Goal: Task Accomplishment & Management: Use online tool/utility

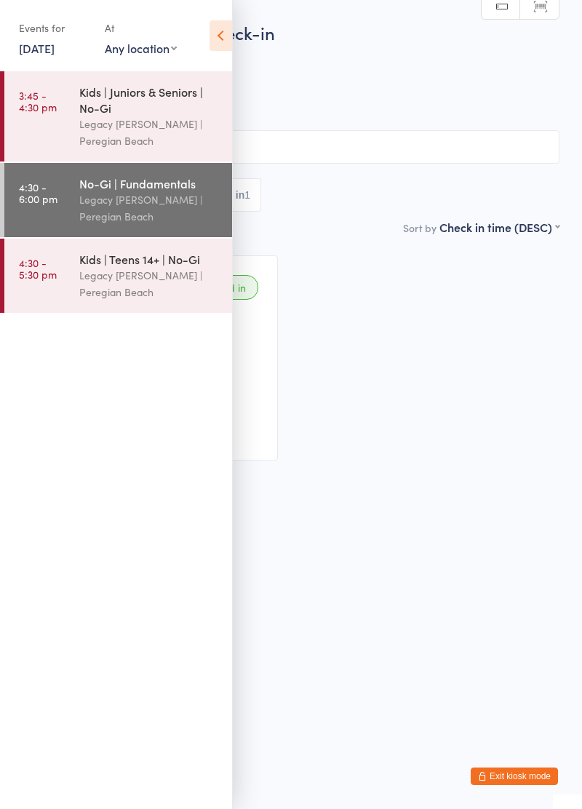
click at [282, 144] on input "search" at bounding box center [291, 146] width 537 height 33
click at [348, 333] on div "Checked in [PERSON_NAME] a•••••••3@[DOMAIN_NAME] Classes Remaining: Unlimited J…" at bounding box center [290, 357] width 563 height 231
click at [348, 378] on div "Checked in [PERSON_NAME] a•••••••3@[DOMAIN_NAME] Classes Remaining: Unlimited J…" at bounding box center [290, 357] width 563 height 231
click at [210, 40] on icon at bounding box center [220, 35] width 23 height 31
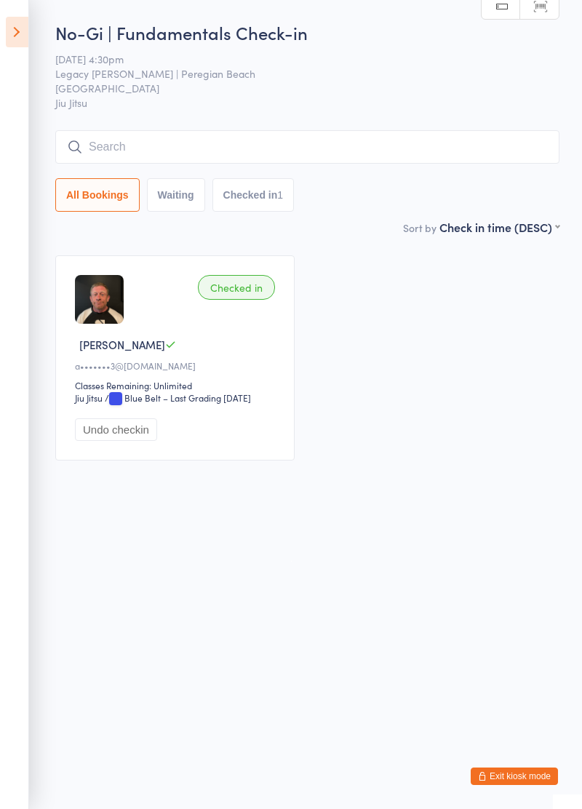
click at [198, 152] on input "search" at bounding box center [307, 146] width 504 height 33
type input "[PERSON_NAME]"
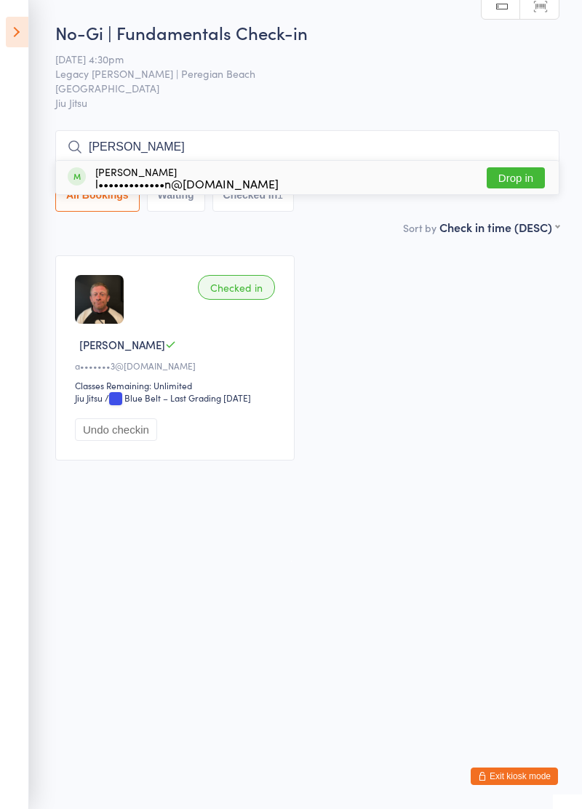
click at [504, 177] on button "Drop in" at bounding box center [516, 177] width 58 height 21
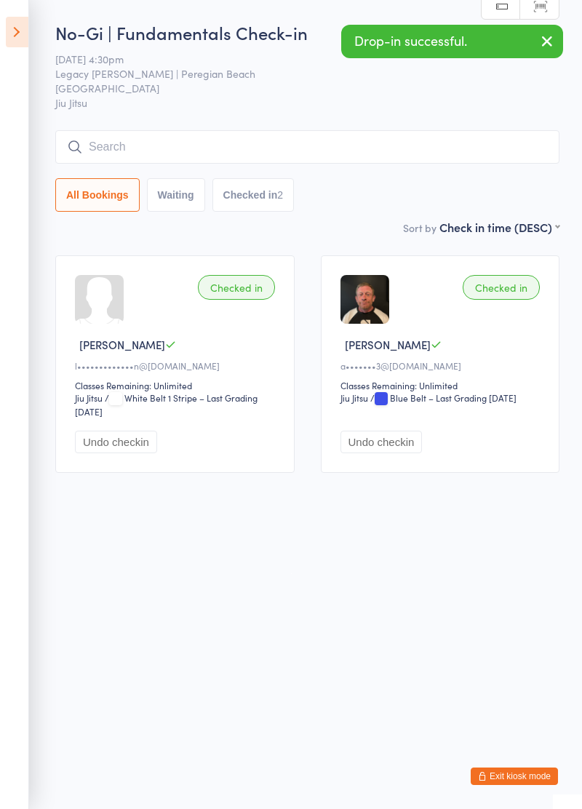
click at [19, 44] on icon at bounding box center [17, 32] width 23 height 31
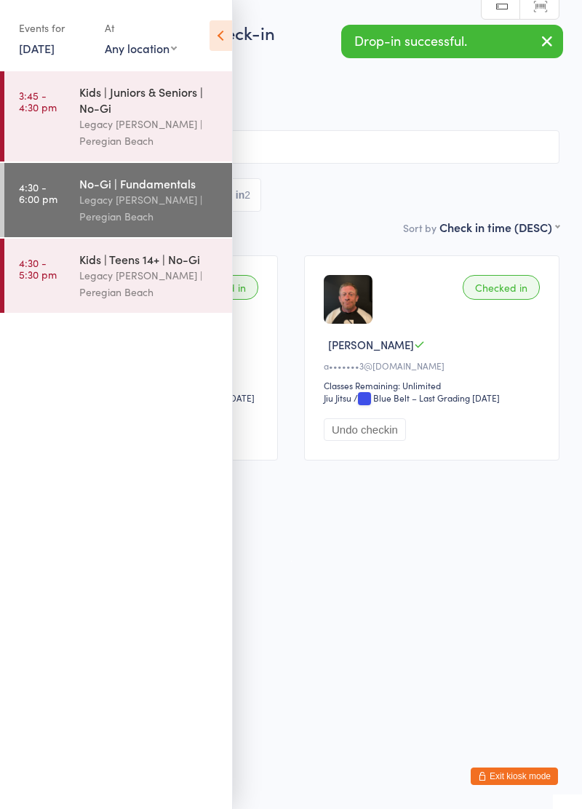
click at [108, 281] on div "Legacy [PERSON_NAME] | Peregian Beach" at bounding box center [149, 283] width 140 height 33
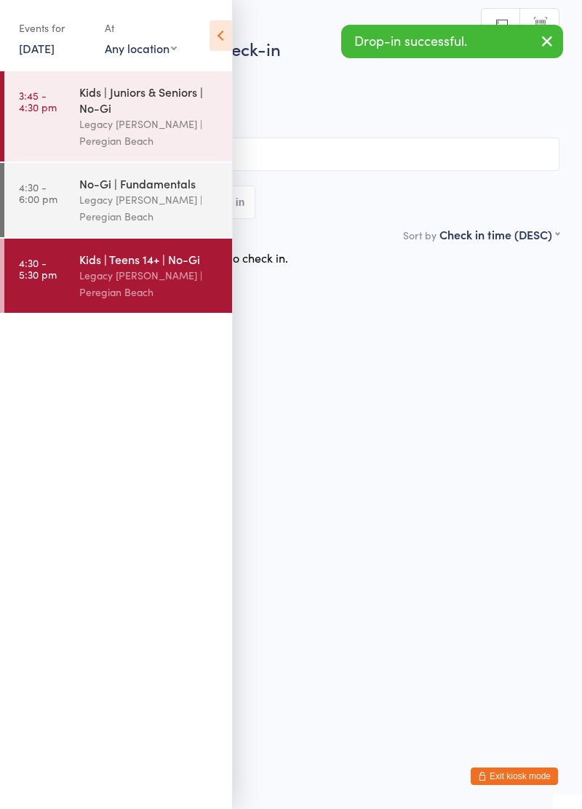
click at [279, 159] on input "search" at bounding box center [291, 153] width 537 height 33
click at [216, 28] on icon at bounding box center [220, 35] width 23 height 31
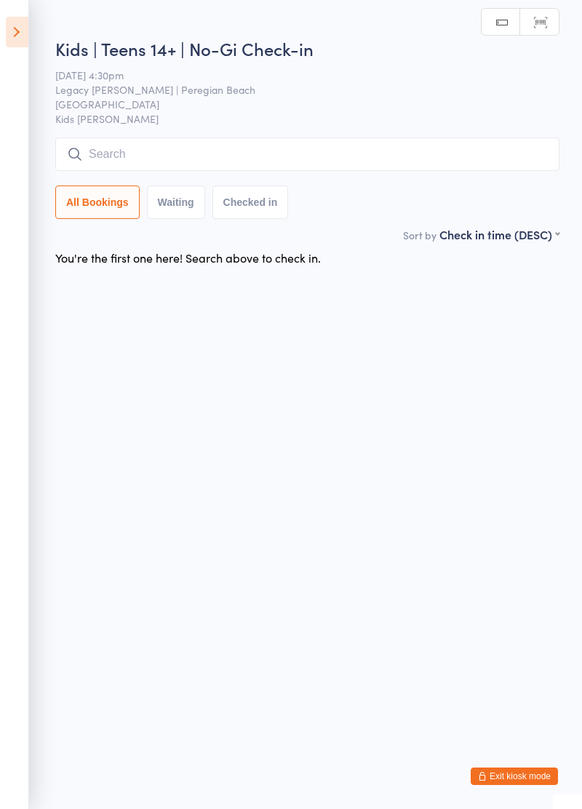
click at [160, 150] on input "search" at bounding box center [307, 153] width 504 height 33
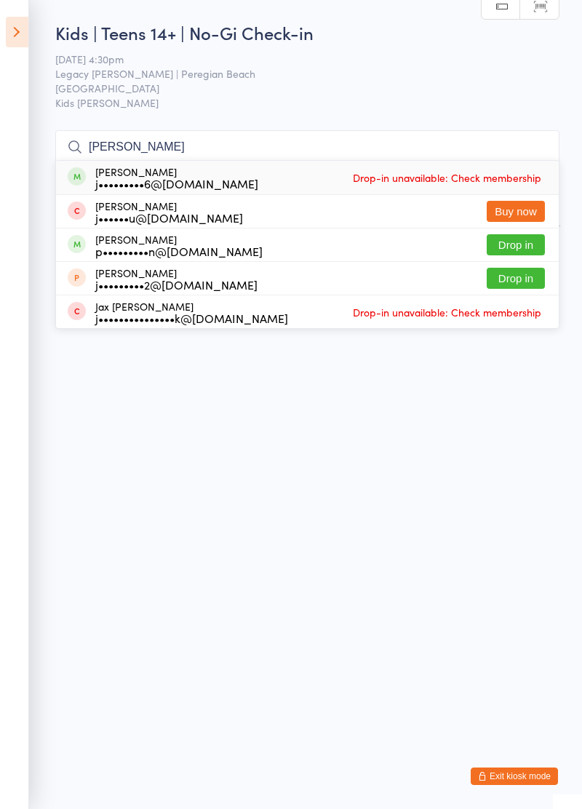
type input "J"
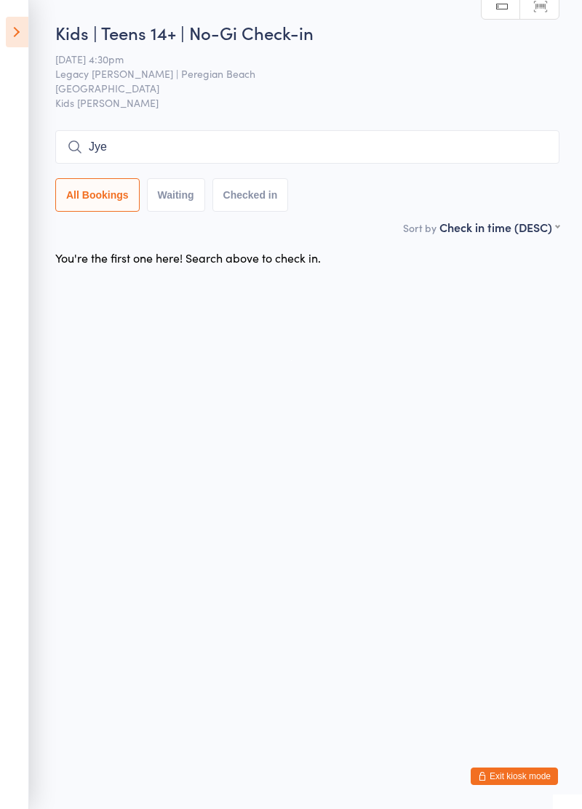
type input "Jye"
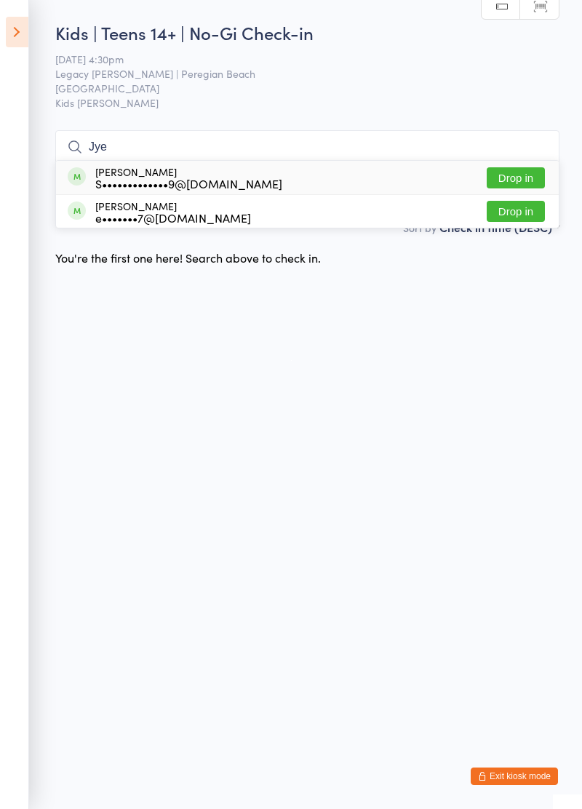
click at [513, 188] on button "Drop in" at bounding box center [516, 177] width 58 height 21
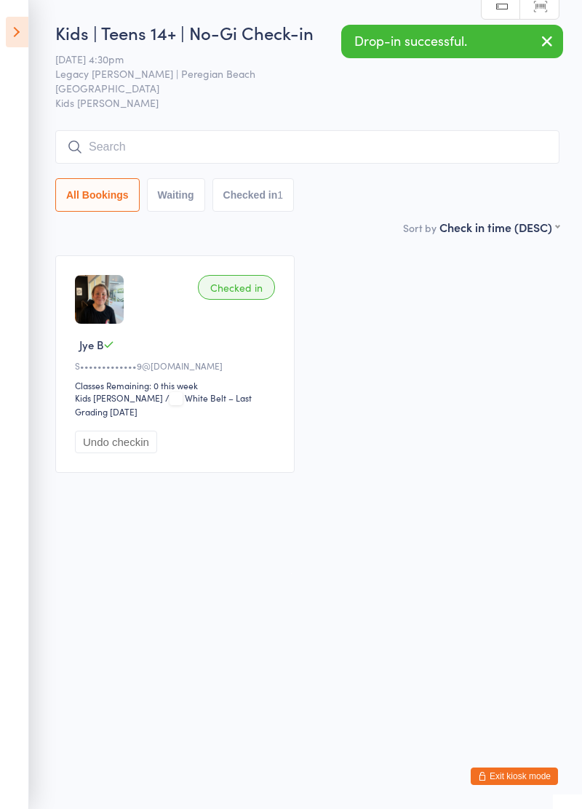
click at [404, 434] on div "Checked in Jye B S•••••••••••••9@[DOMAIN_NAME] Classes Remaining: 0 this week K…" at bounding box center [307, 364] width 530 height 244
click at [199, 153] on input "search" at bounding box center [307, 146] width 504 height 33
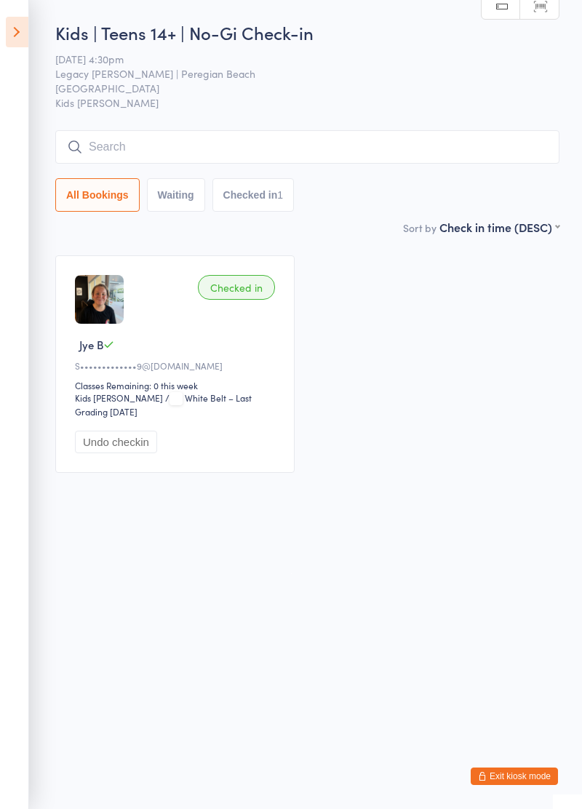
click at [22, 32] on icon at bounding box center [17, 32] width 23 height 31
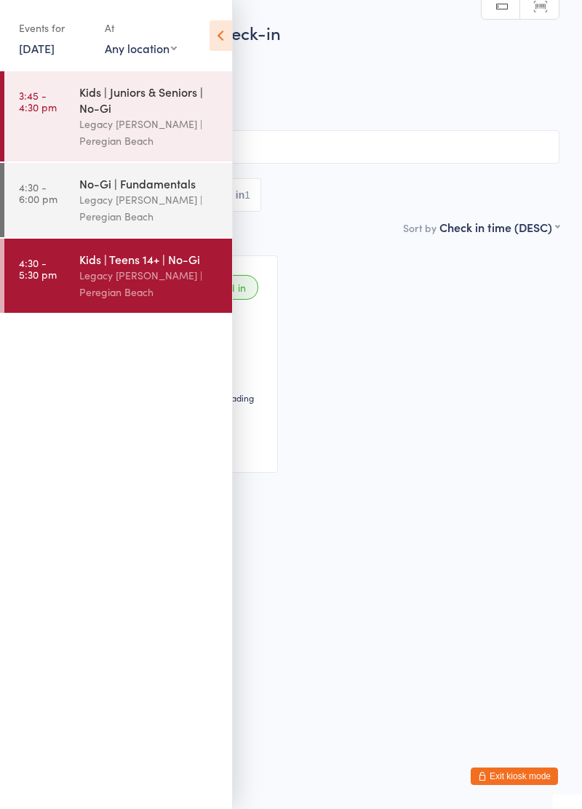
click at [151, 207] on div "Legacy [PERSON_NAME] | Peregian Beach" at bounding box center [149, 207] width 140 height 33
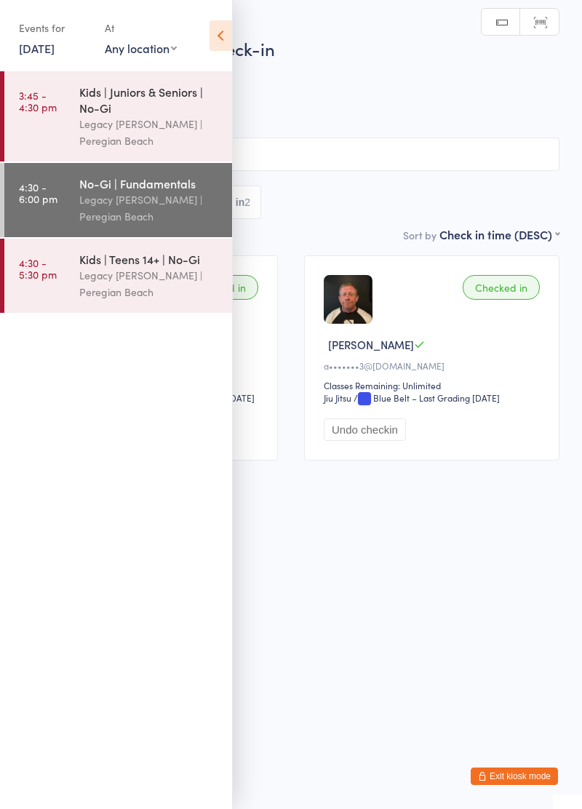
click at [364, 152] on input "search" at bounding box center [291, 153] width 537 height 33
click at [220, 47] on icon at bounding box center [220, 35] width 23 height 31
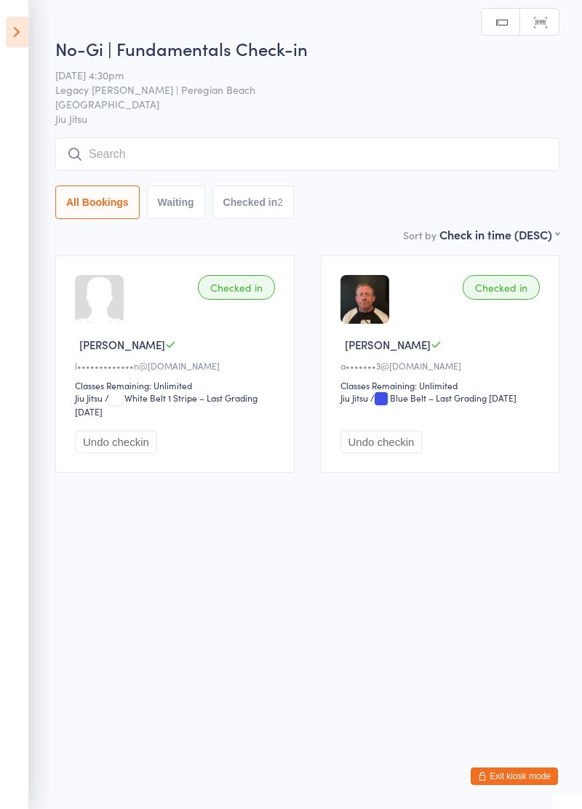
click at [134, 160] on input "search" at bounding box center [307, 153] width 504 height 33
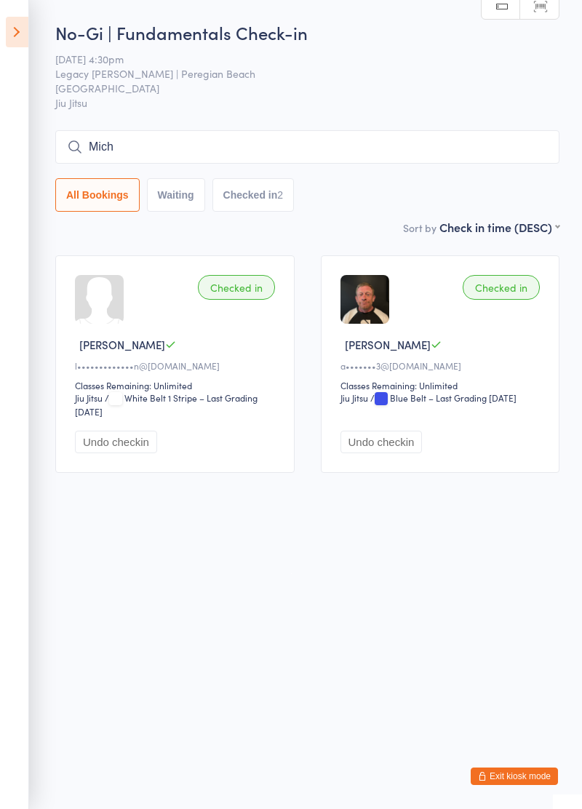
type input "Mich"
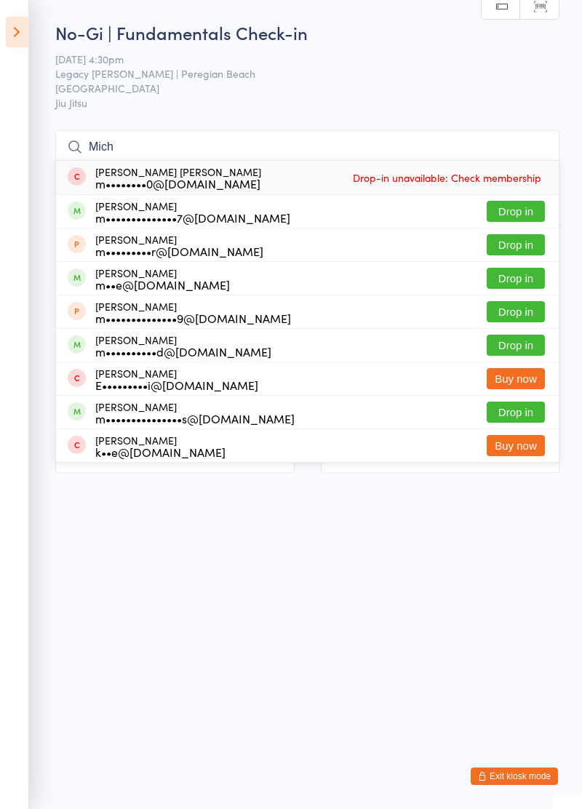
click at [514, 419] on button "Drop in" at bounding box center [516, 411] width 58 height 21
